Goal: Transaction & Acquisition: Purchase product/service

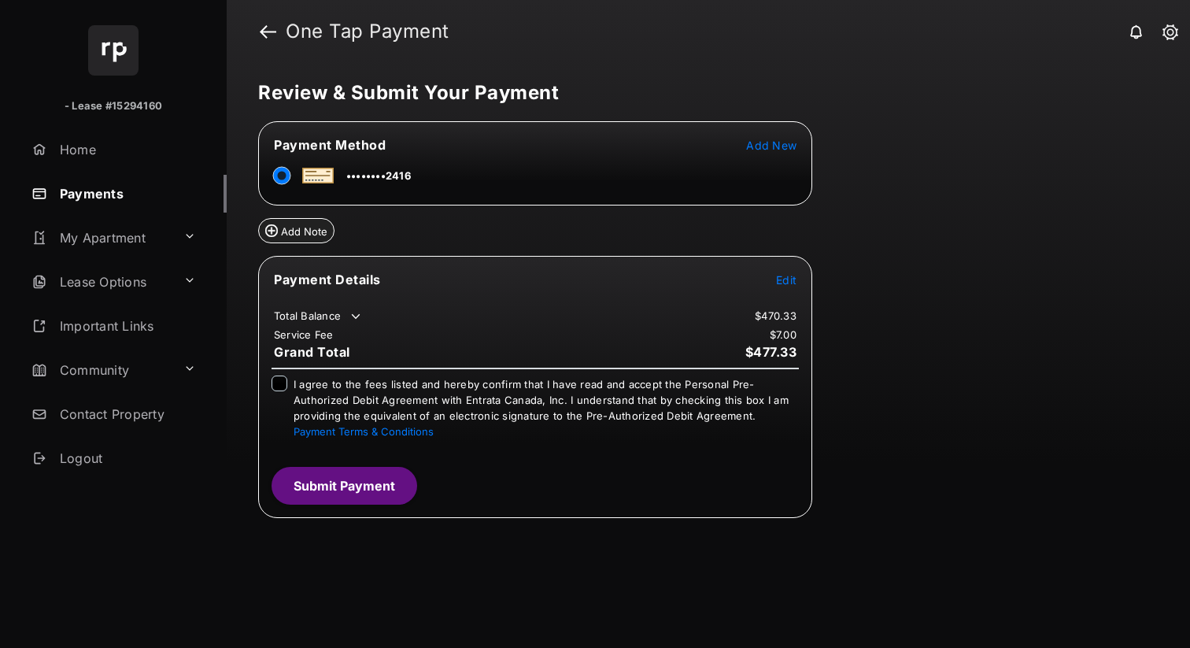
click at [791, 279] on span "Edit" at bounding box center [786, 279] width 20 height 13
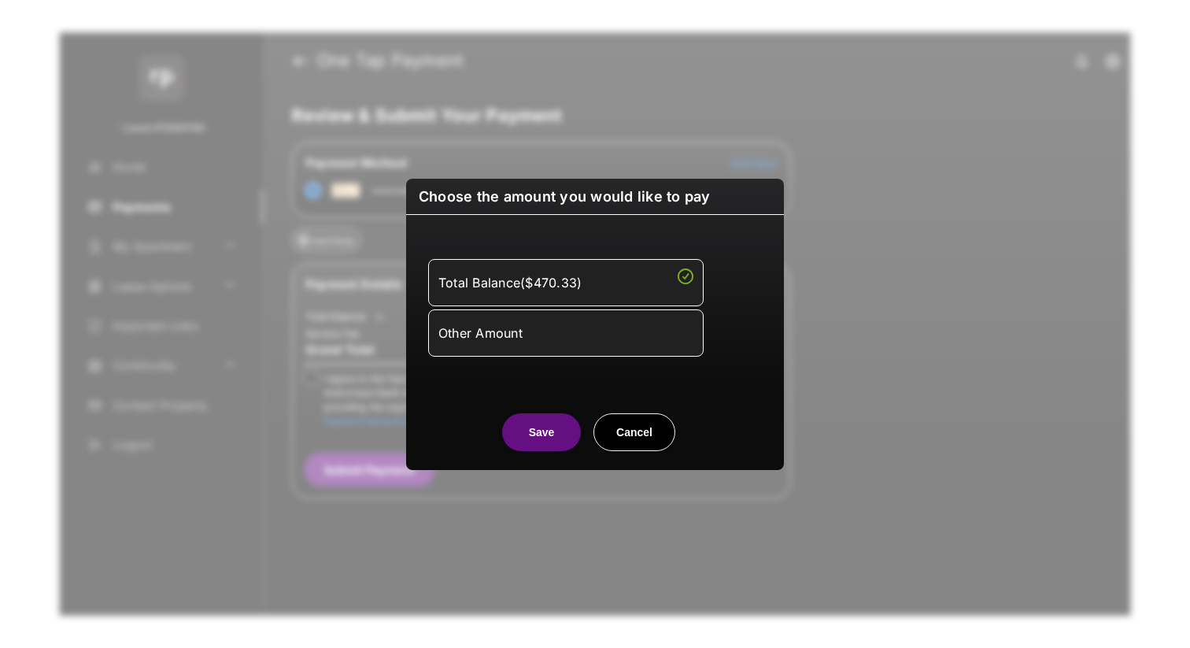
click at [493, 326] on div "Other Amount" at bounding box center [566, 333] width 255 height 27
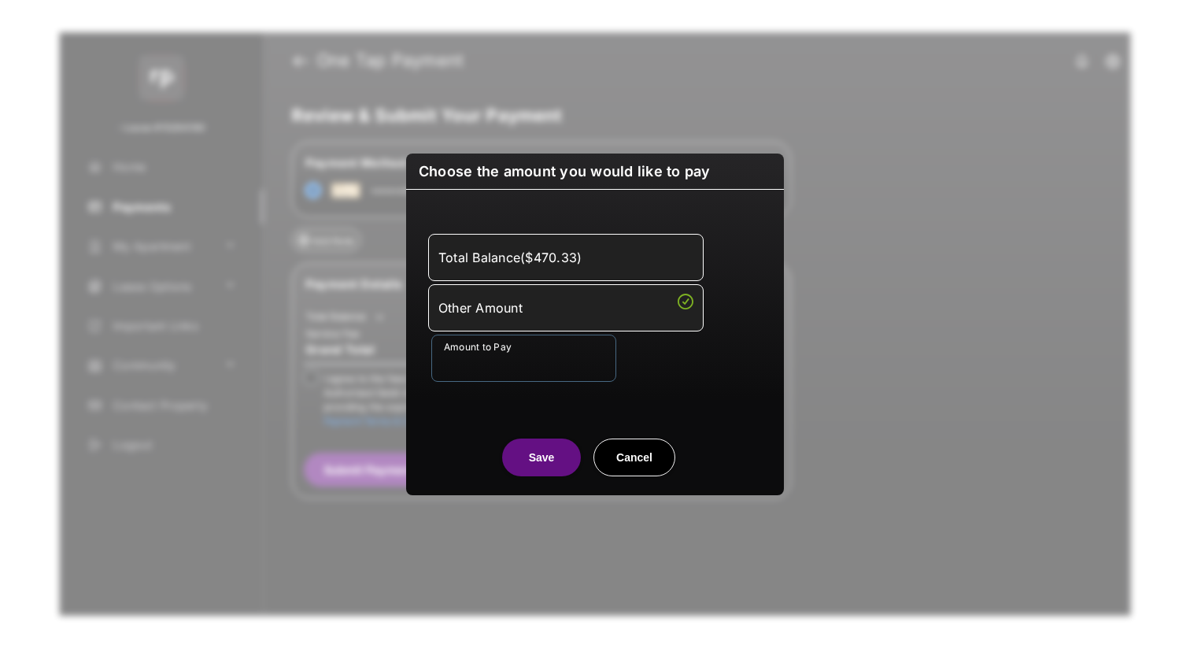
click at [485, 359] on input "Amount to Pay" at bounding box center [523, 358] width 185 height 47
type input "****"
click at [545, 463] on button "Save" at bounding box center [541, 458] width 79 height 38
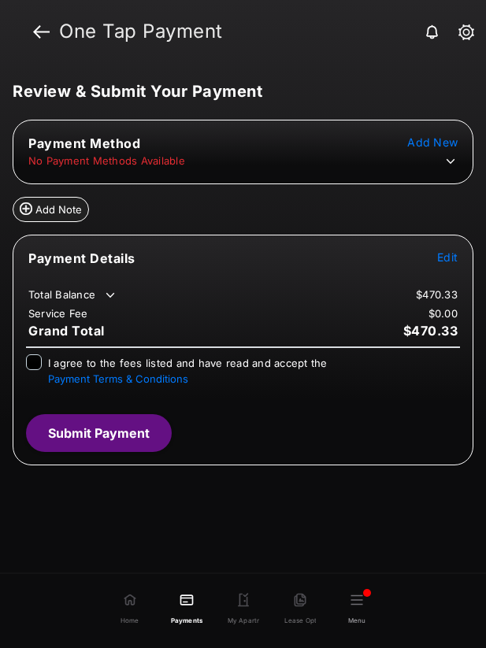
click at [450, 160] on icon at bounding box center [450, 161] width 14 height 14
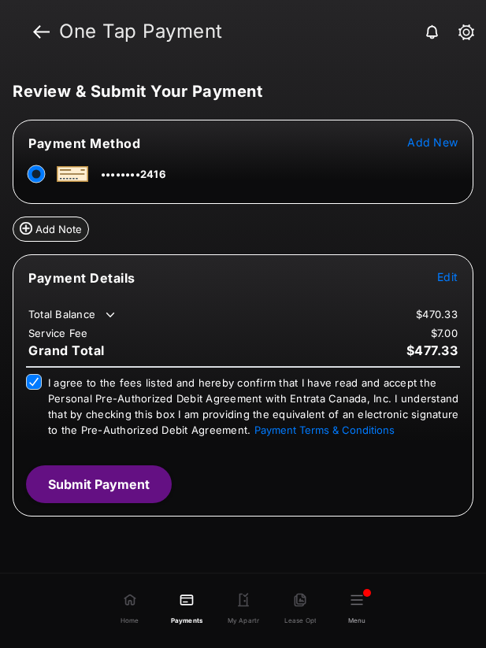
click at [106, 489] on button "Submit Payment" at bounding box center [99, 484] width 146 height 38
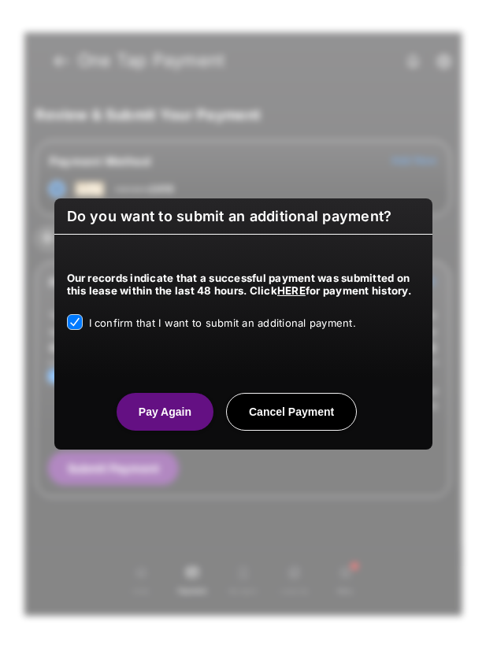
click at [168, 417] on button "Pay Again" at bounding box center [165, 412] width 97 height 38
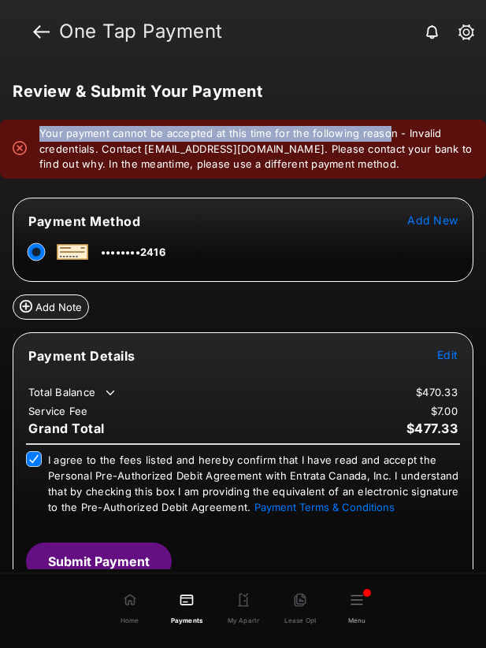
drag, startPoint x: 41, startPoint y: 133, endPoint x: 386, endPoint y: 134, distance: 344.9
click at [386, 134] on em "Your payment cannot be accepted at this time for the following reason - Invalid…" at bounding box center [256, 149] width 434 height 46
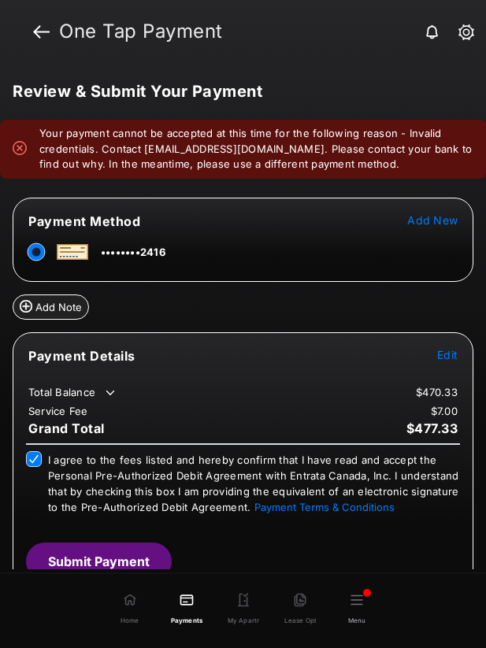
click at [403, 135] on em "Your payment cannot be accepted at this time for the following reason - Invalid…" at bounding box center [256, 149] width 434 height 46
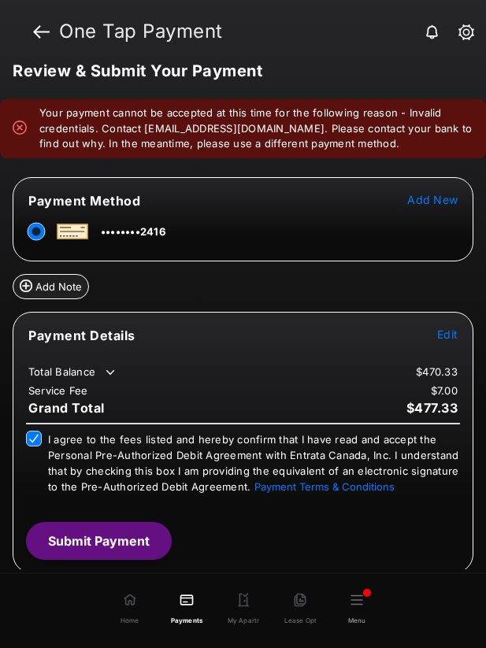
scroll to position [34, 0]
click at [122, 545] on button "Submit Payment" at bounding box center [99, 541] width 146 height 38
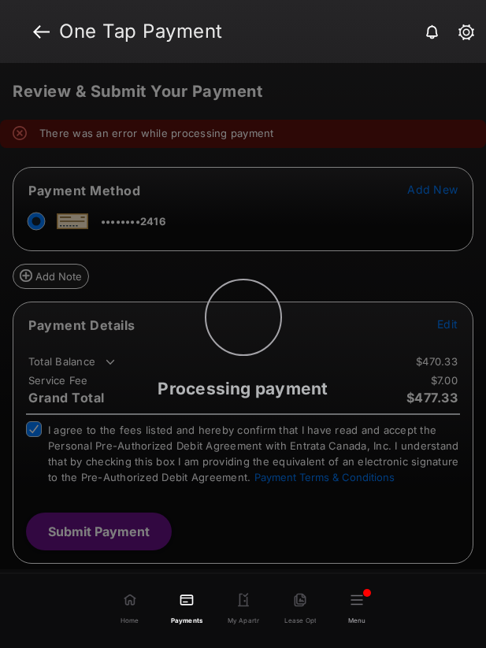
scroll to position [4, 0]
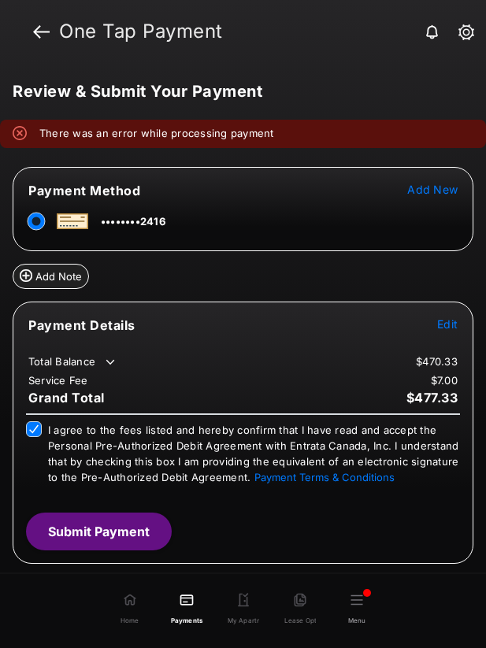
click at [108, 547] on button "Submit Payment" at bounding box center [99, 532] width 146 height 38
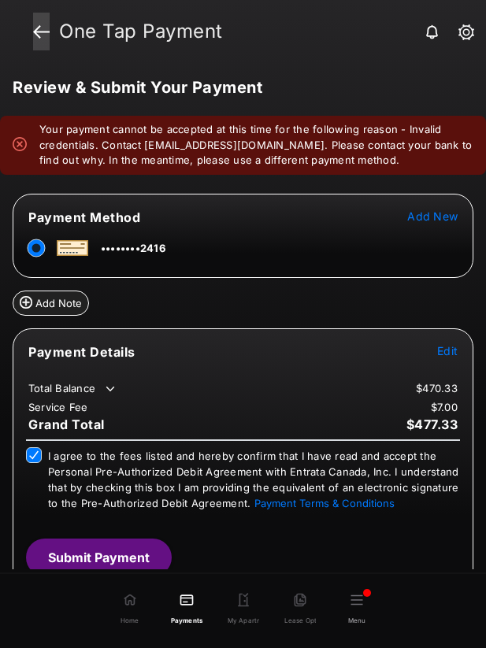
click at [41, 28] on link at bounding box center [41, 32] width 17 height 38
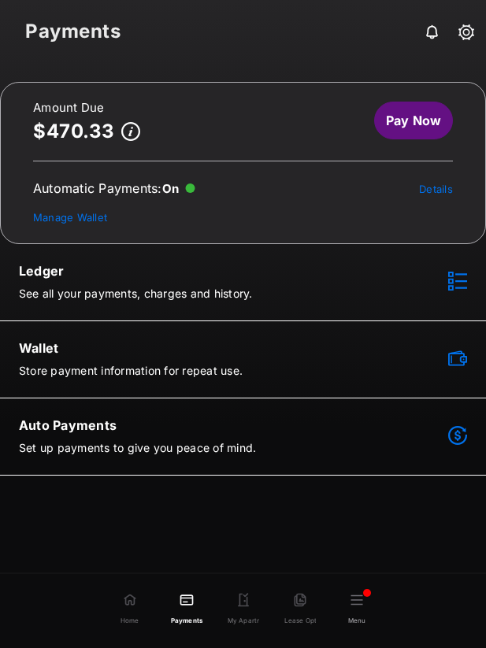
click at [99, 354] on h2 "Wallet" at bounding box center [209, 348] width 381 height 16
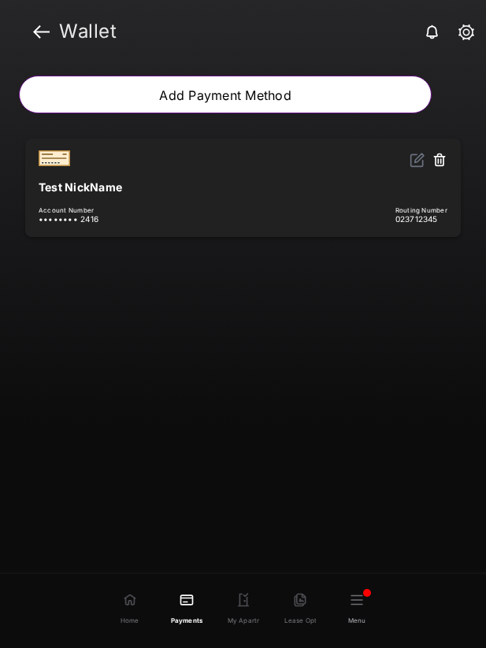
click at [414, 162] on img at bounding box center [417, 160] width 16 height 16
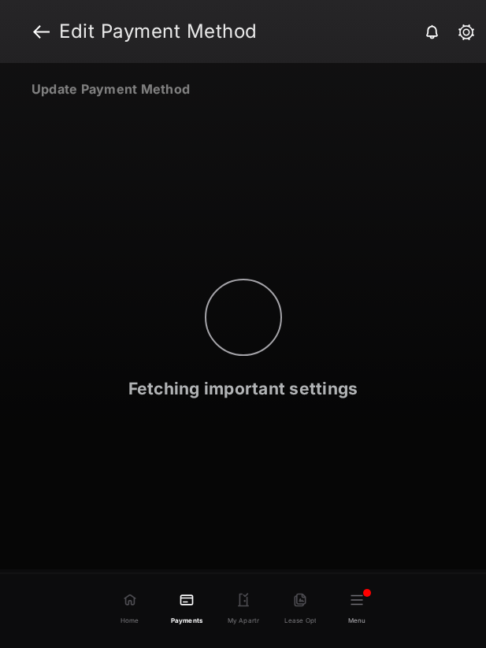
select select "**"
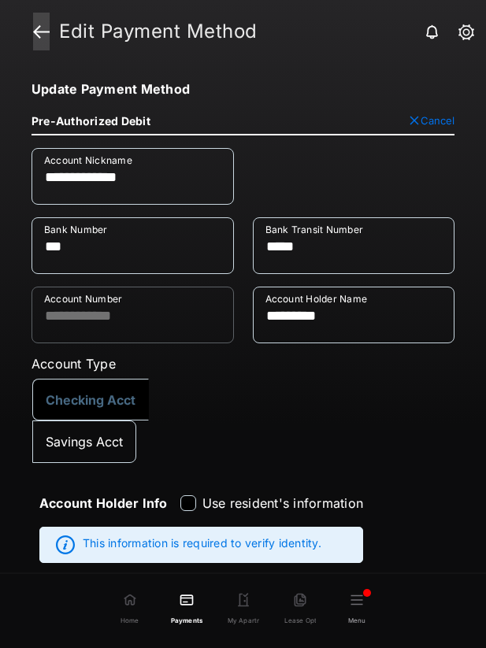
click at [35, 30] on link at bounding box center [41, 32] width 17 height 38
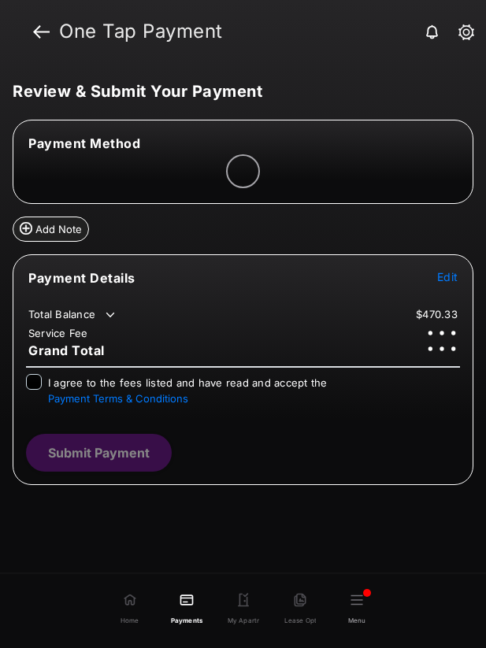
click at [451, 275] on span "Edit" at bounding box center [447, 276] width 20 height 13
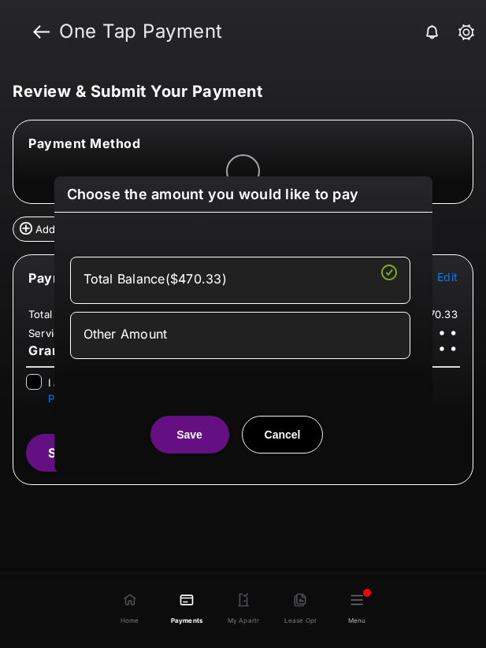
click at [202, 328] on div "Other Amount" at bounding box center [239, 333] width 313 height 17
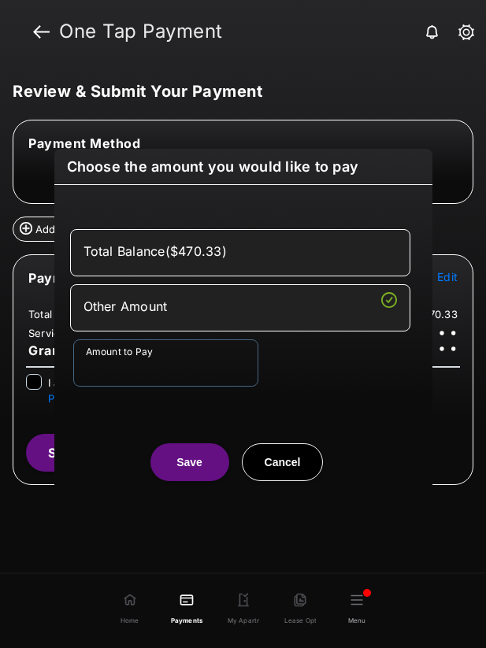
click at [180, 355] on input "Amount to Pay" at bounding box center [165, 362] width 185 height 47
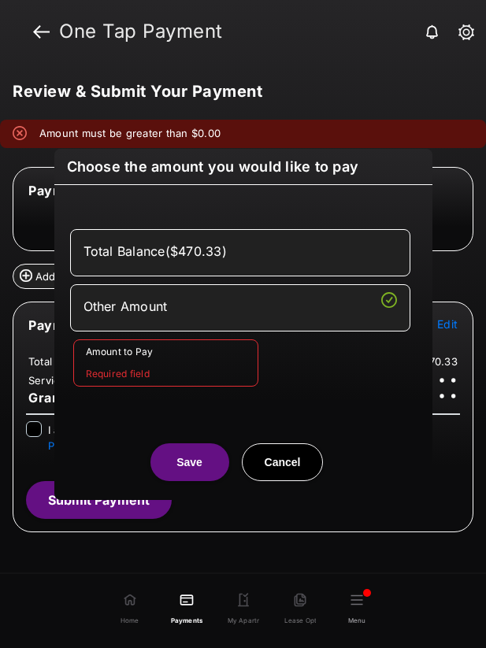
click at [137, 364] on input "Amount to Pay" at bounding box center [165, 362] width 185 height 47
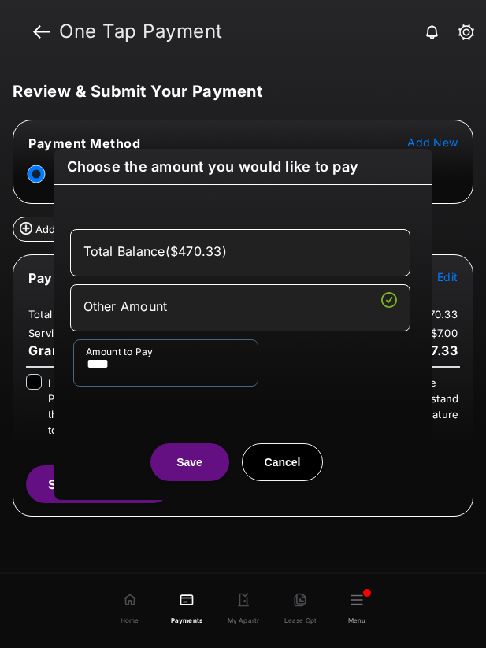
type input "****"
click at [179, 452] on button "Save" at bounding box center [189, 462] width 79 height 38
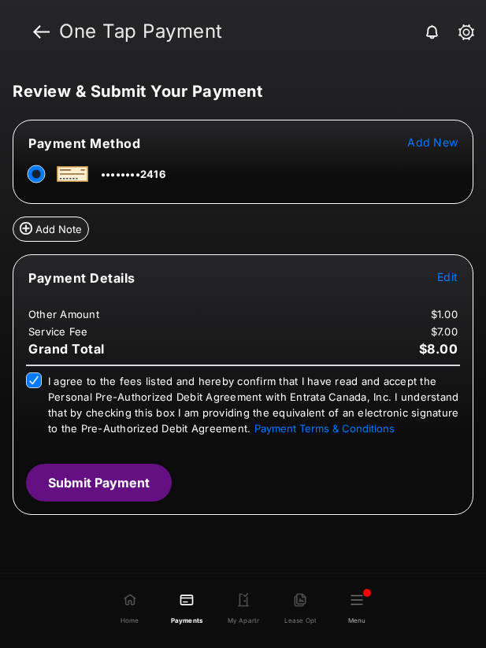
click at [101, 482] on button "Submit Payment" at bounding box center [99, 483] width 146 height 38
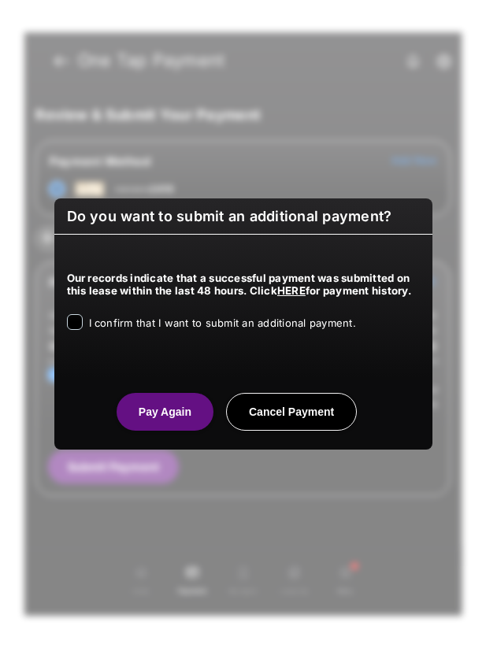
click at [111, 320] on span "I confirm that I want to submit an additional payment." at bounding box center [222, 323] width 267 height 13
click at [168, 428] on button "Pay Again" at bounding box center [165, 412] width 97 height 38
